Goal: Information Seeking & Learning: Learn about a topic

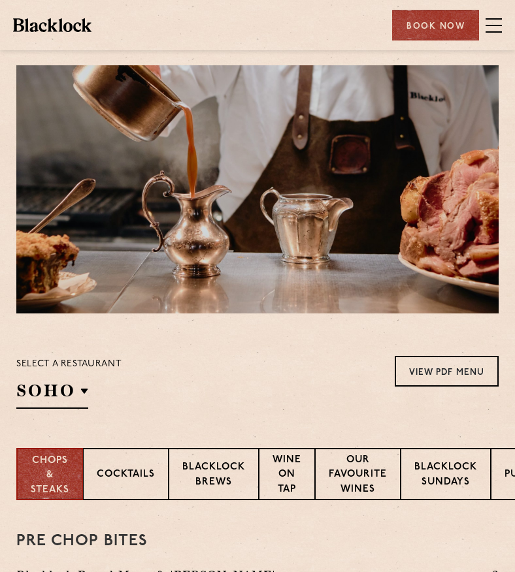
scroll to position [88, 0]
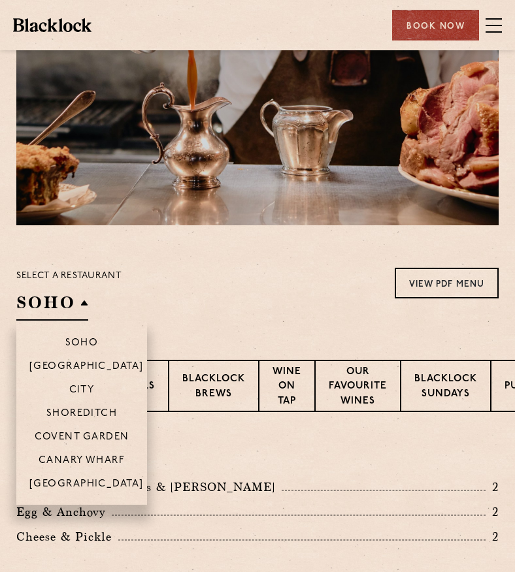
click at [56, 301] on h2 "SOHO" at bounding box center [52, 305] width 72 height 29
click at [88, 479] on p "[GEOGRAPHIC_DATA]" at bounding box center [86, 485] width 114 height 13
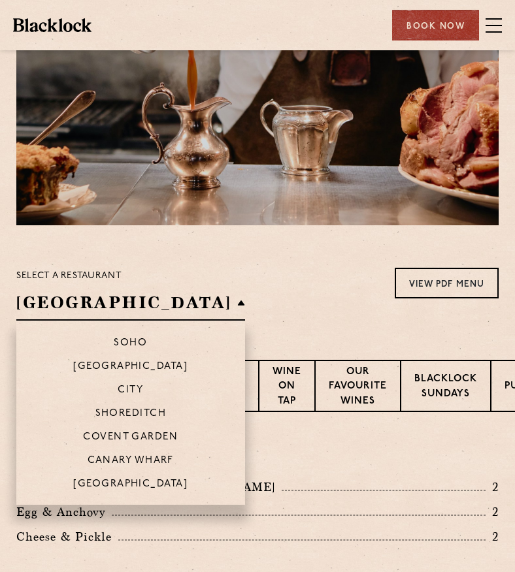
click at [112, 474] on li "[GEOGRAPHIC_DATA]" at bounding box center [130, 488] width 229 height 33
click at [88, 481] on p "[GEOGRAPHIC_DATA]" at bounding box center [130, 485] width 114 height 13
click at [85, 482] on p "[GEOGRAPHIC_DATA]" at bounding box center [130, 485] width 114 height 13
drag, startPoint x: 85, startPoint y: 482, endPoint x: 95, endPoint y: 480, distance: 10.0
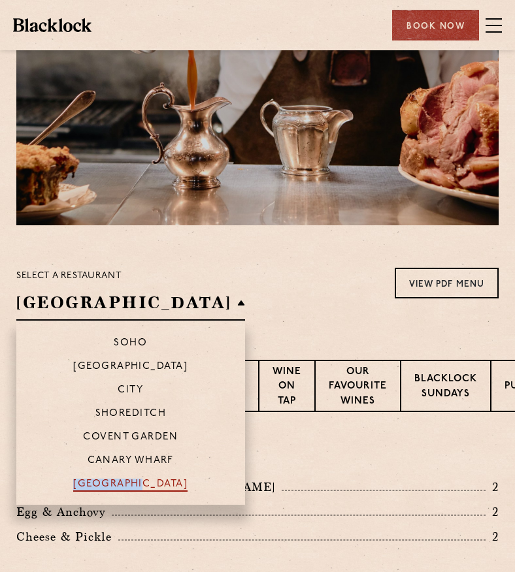
click at [95, 480] on p "[GEOGRAPHIC_DATA]" at bounding box center [130, 485] width 114 height 13
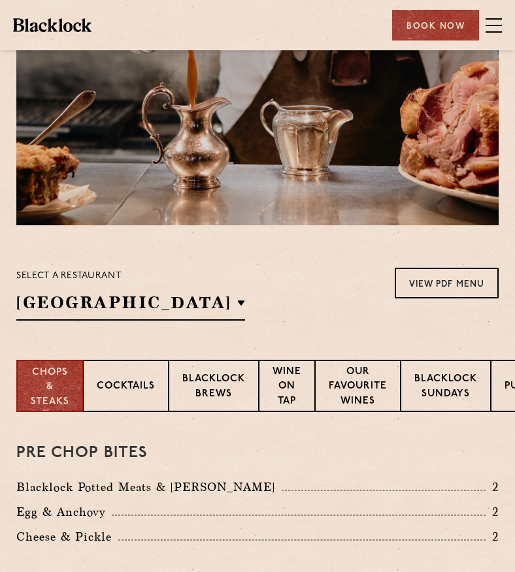
click at [265, 301] on div "Select a restaurant [GEOGRAPHIC_DATA] [GEOGRAPHIC_DATA] [GEOGRAPHIC_DATA] [GEOG…" at bounding box center [257, 294] width 482 height 53
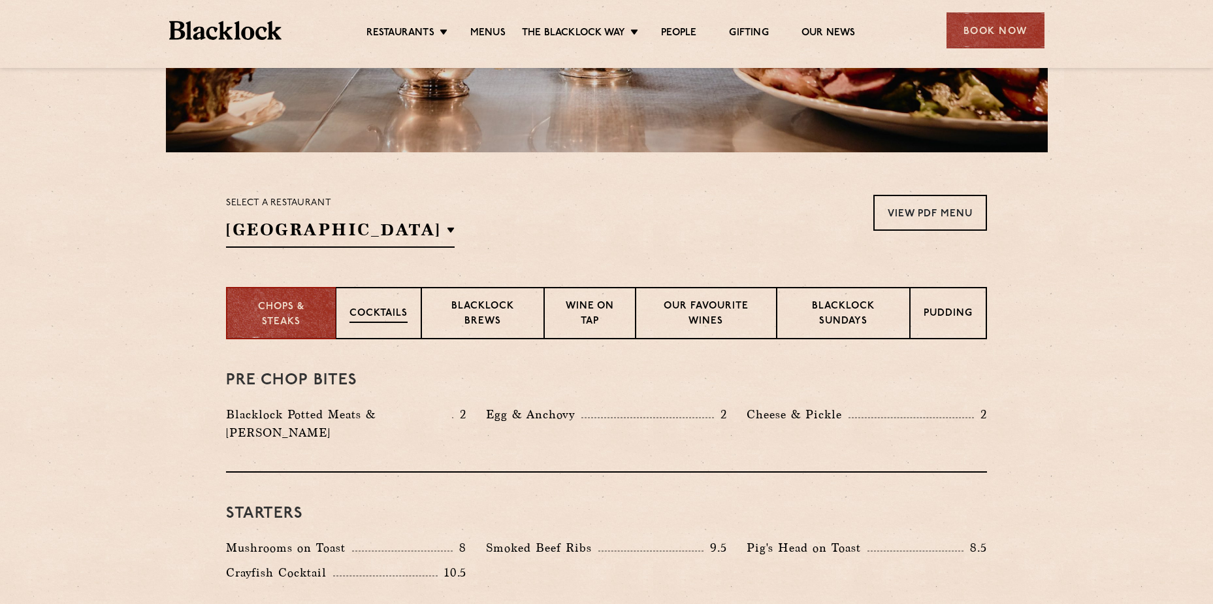
scroll to position [317, 0]
click at [514, 300] on p "Wine on Tap" at bounding box center [590, 315] width 64 height 31
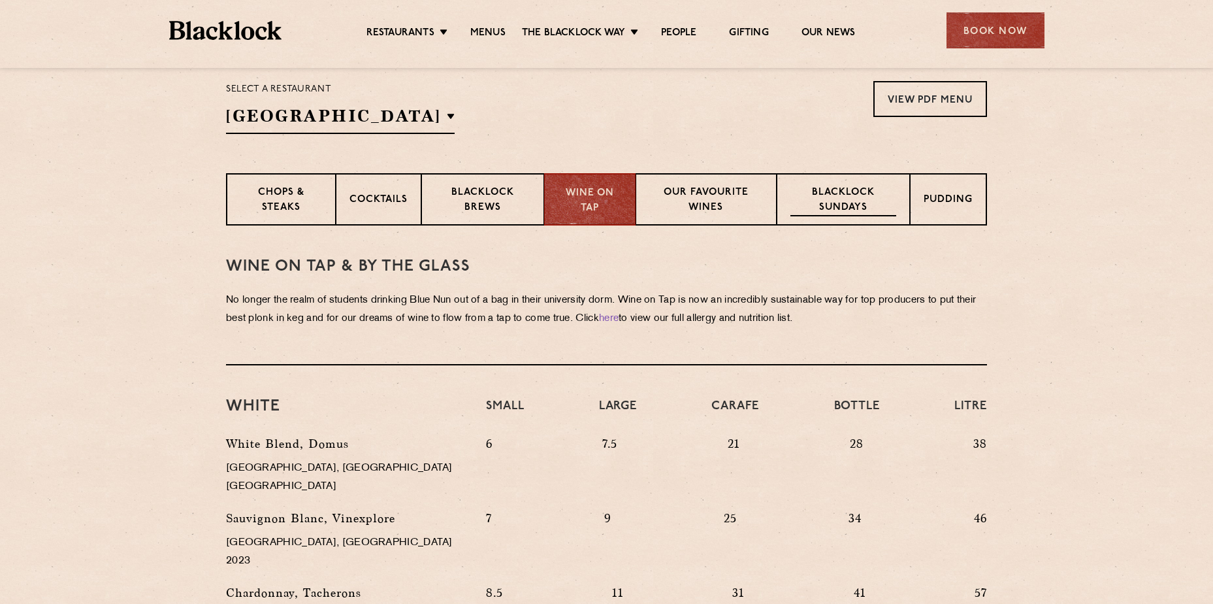
scroll to position [431, 0]
click at [514, 205] on p "Our favourite wines" at bounding box center [705, 201] width 113 height 31
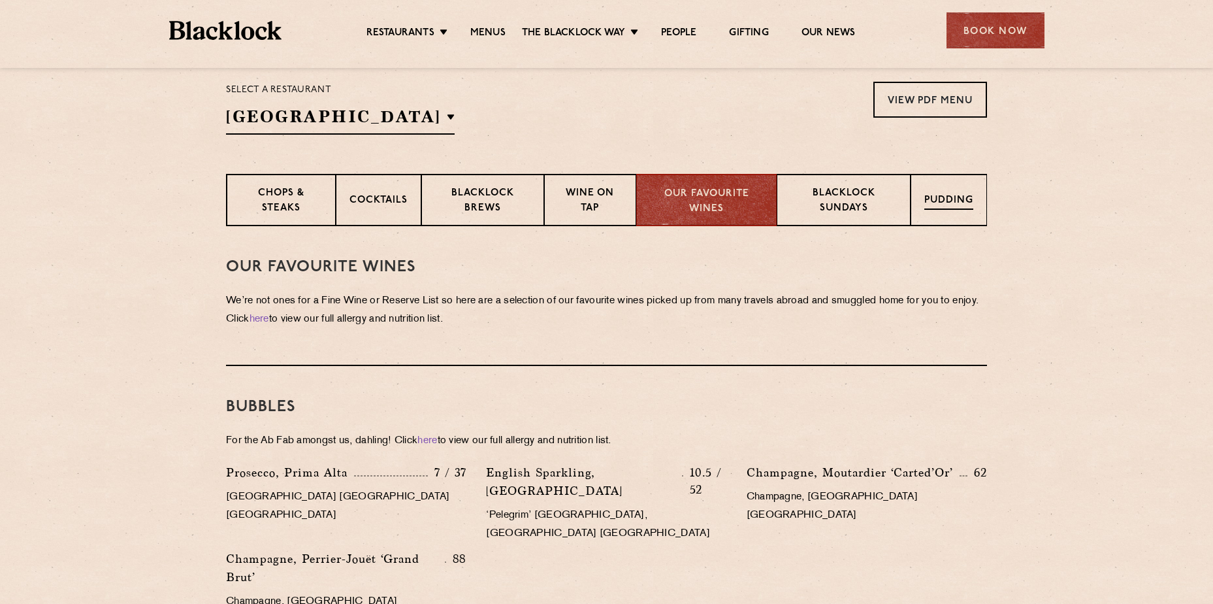
click at [514, 203] on p "Pudding" at bounding box center [948, 201] width 49 height 16
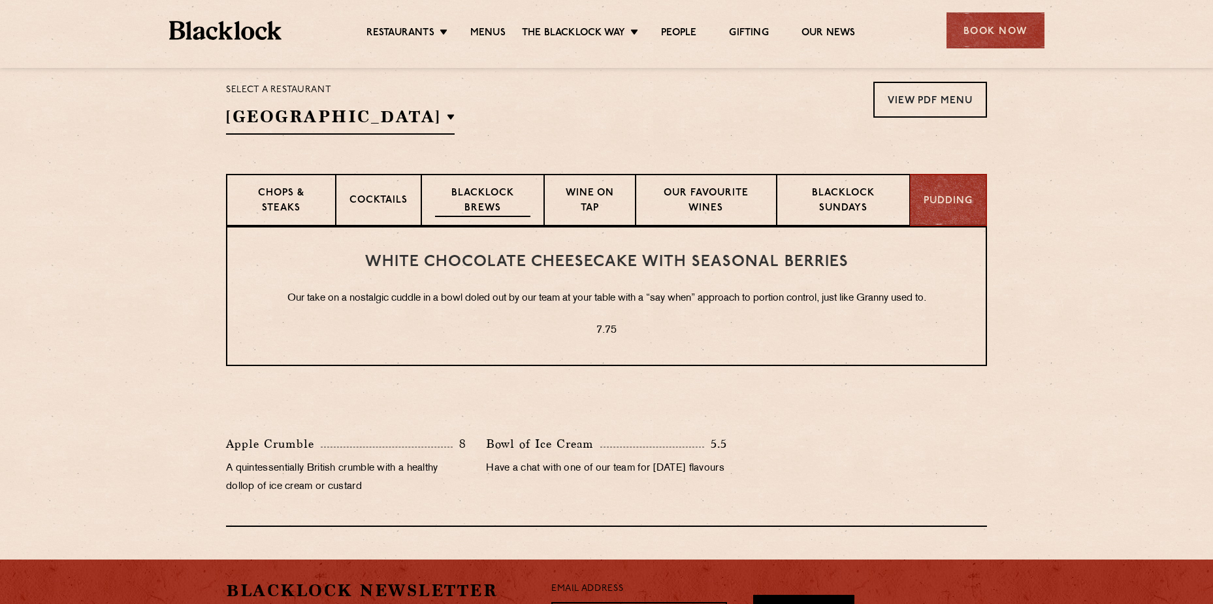
click at [497, 214] on p "Blacklock Brews" at bounding box center [482, 201] width 95 height 31
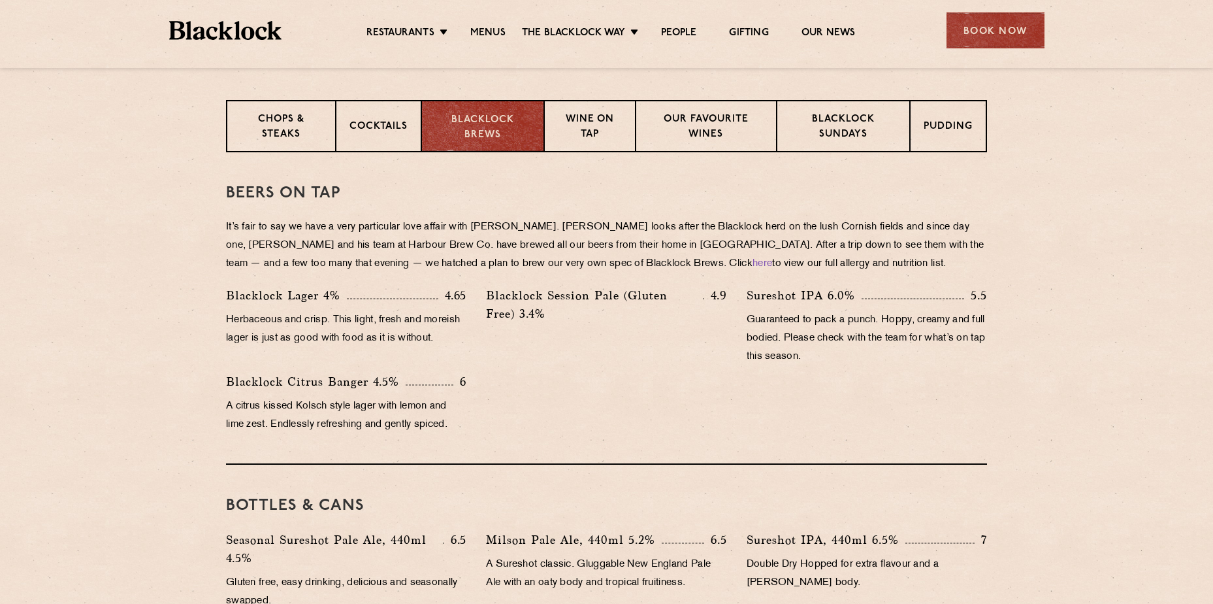
scroll to position [455, 0]
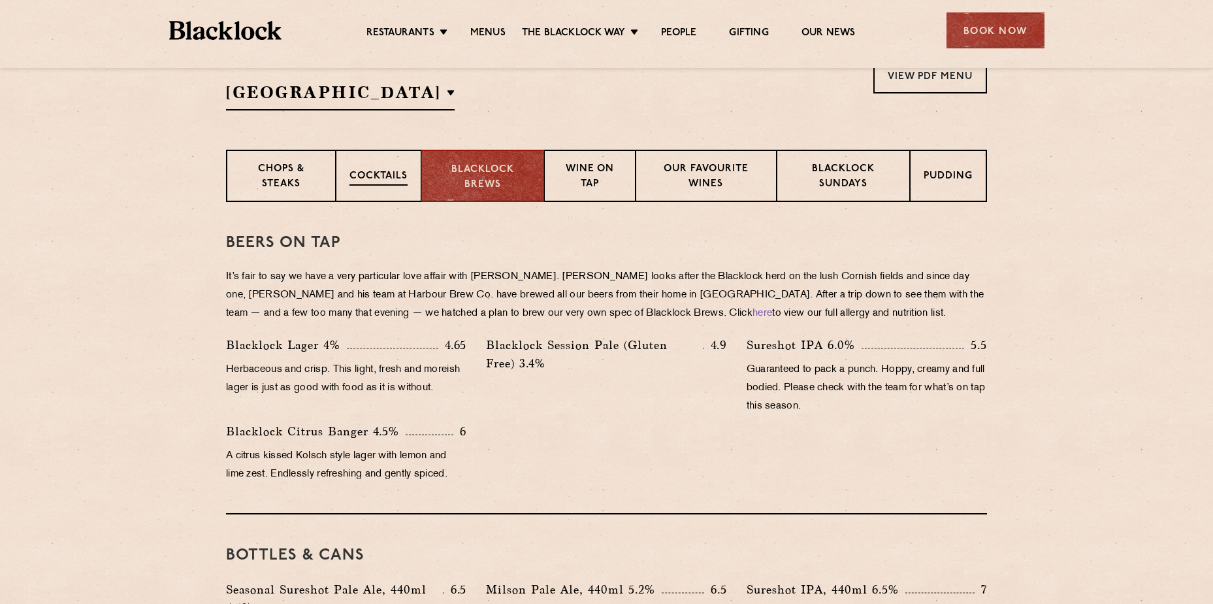
click at [363, 184] on p "Cocktails" at bounding box center [378, 177] width 58 height 16
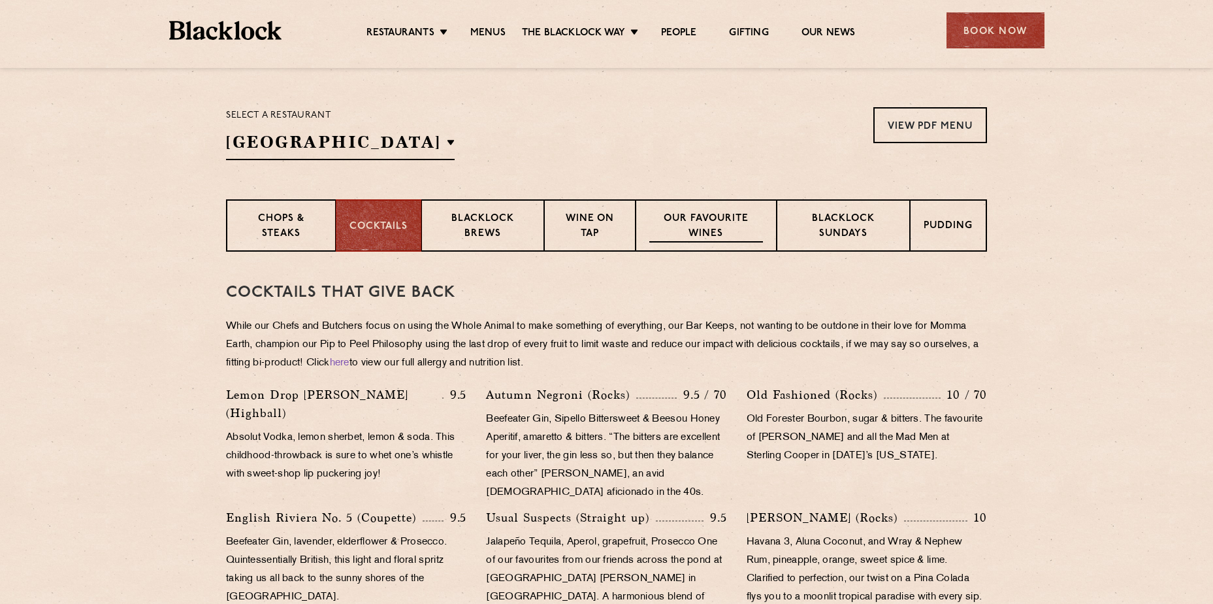
scroll to position [405, 0]
click at [514, 237] on div "Pudding" at bounding box center [949, 226] width 76 height 52
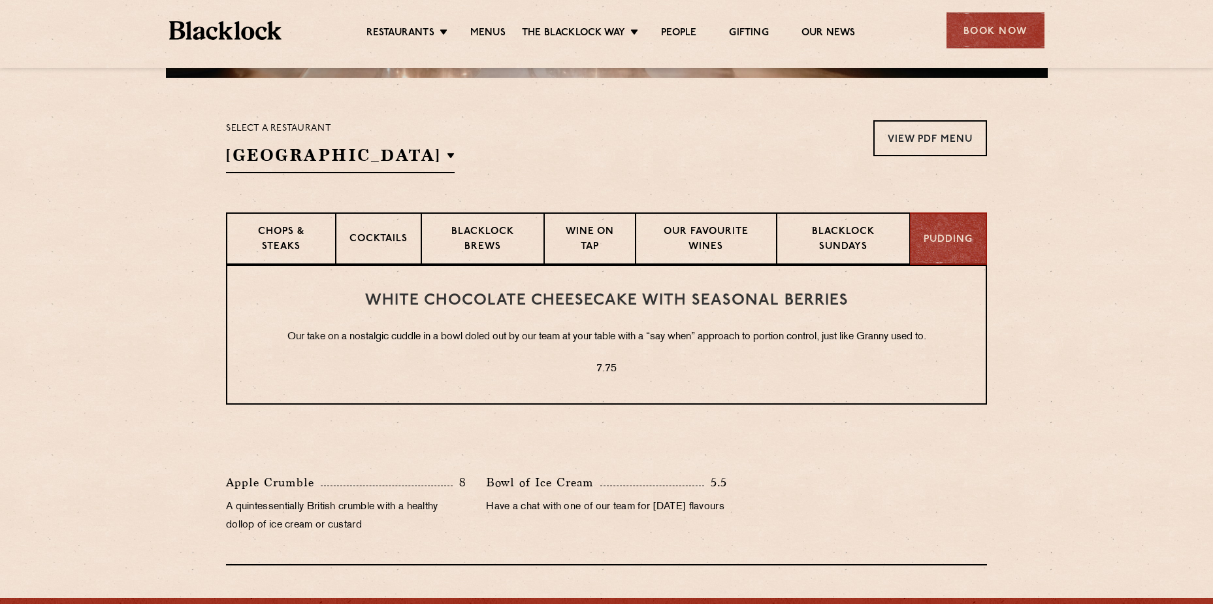
scroll to position [393, 0]
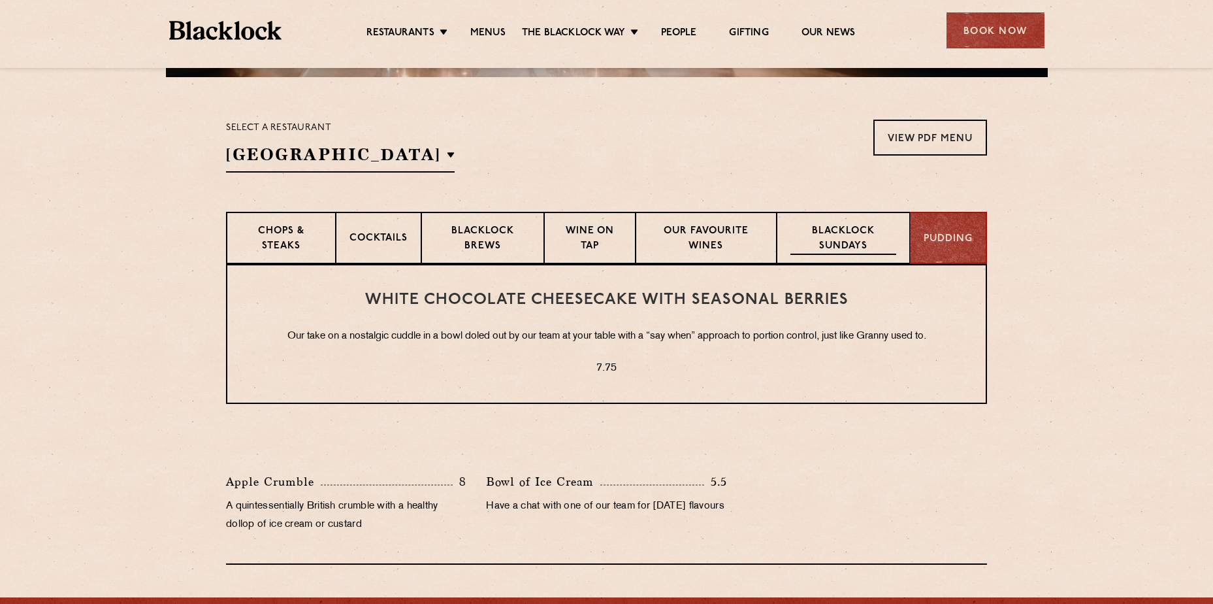
click at [514, 256] on div "Blacklock Sundays" at bounding box center [843, 238] width 133 height 52
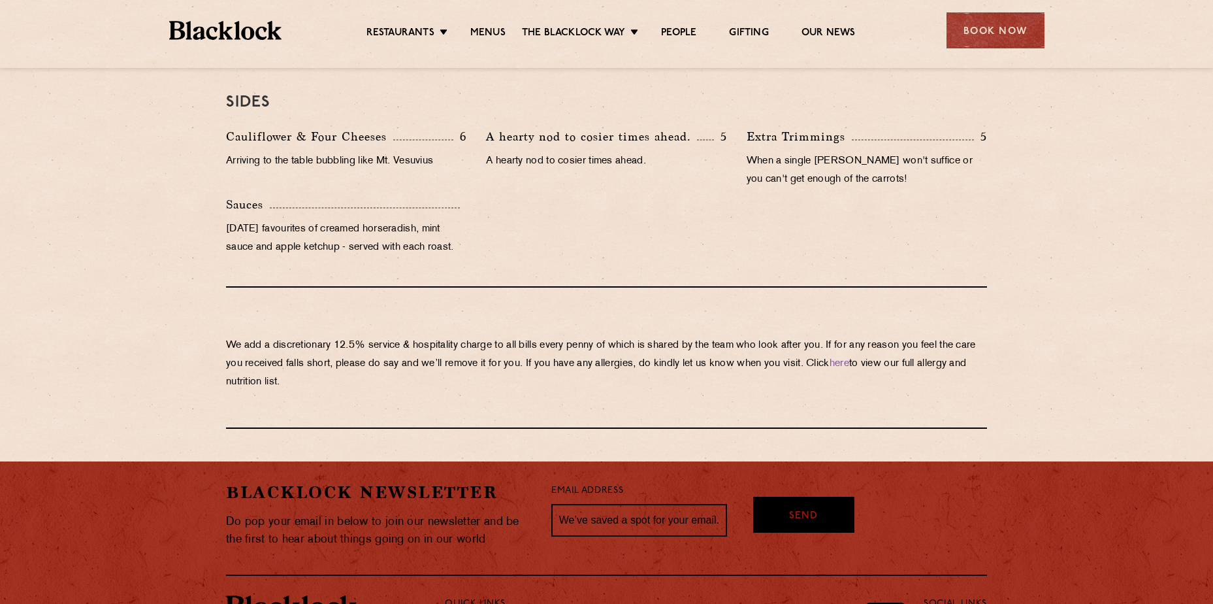
scroll to position [1340, 0]
